Goal: Check status: Check status

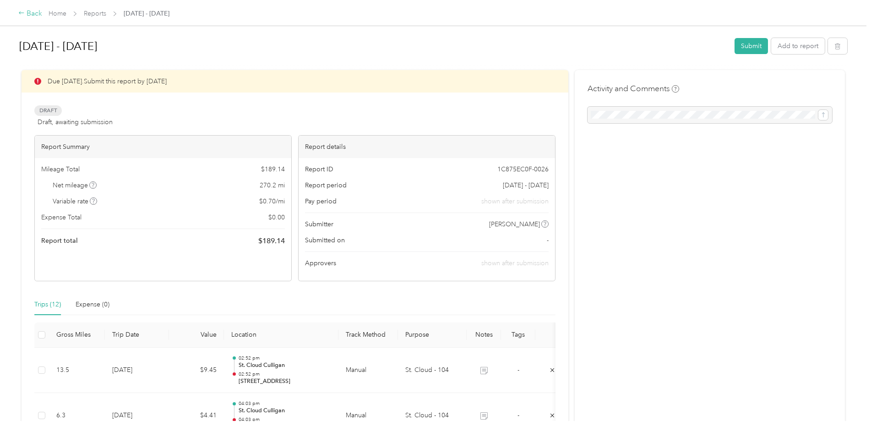
click at [35, 13] on div "Back" at bounding box center [30, 13] width 24 height 11
